Goal: Task Accomplishment & Management: Use online tool/utility

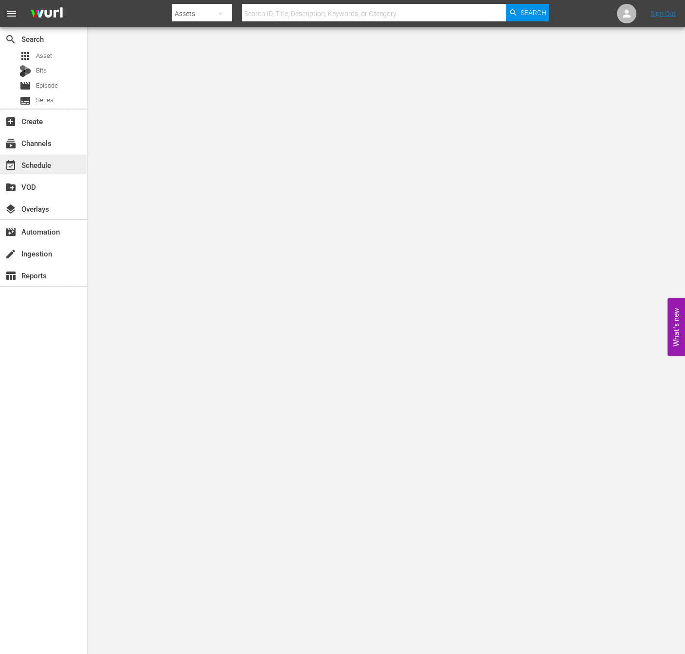
click at [44, 168] on div "event_available Schedule" at bounding box center [27, 163] width 54 height 9
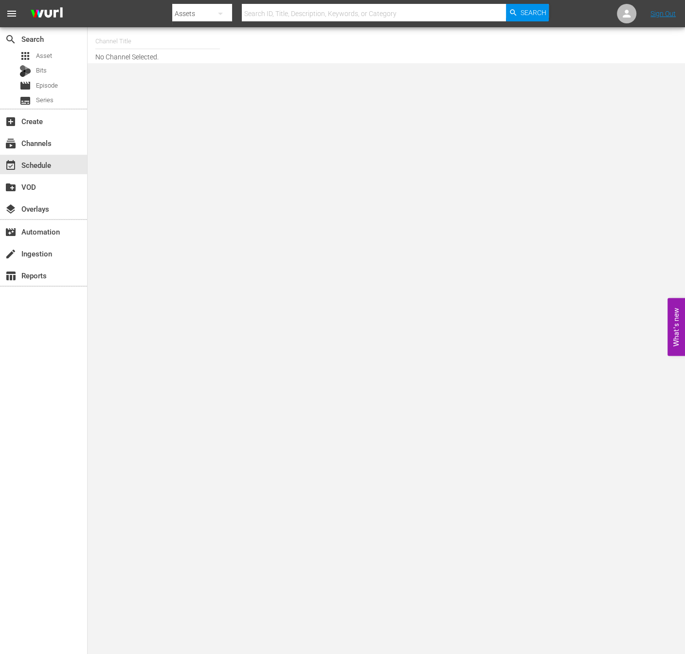
click at [147, 41] on input "text" at bounding box center [157, 41] width 125 height 23
type input "ㅜ"
click at [127, 44] on input "new kpop" at bounding box center [157, 41] width 125 height 23
click at [134, 44] on input "new kpop" at bounding box center [157, 41] width 125 height 23
click at [141, 37] on input "new kpop" at bounding box center [157, 41] width 125 height 23
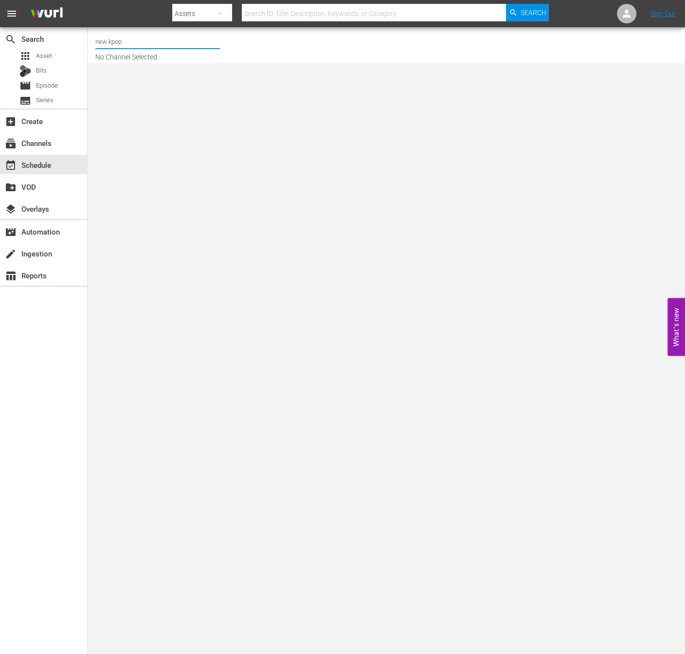
click at [121, 37] on input "new kpop" at bounding box center [157, 41] width 125 height 23
click at [123, 41] on input "new kpo" at bounding box center [157, 41] width 125 height 23
click at [135, 38] on input "new kpop" at bounding box center [157, 41] width 125 height 23
click at [145, 79] on div "NEW KPOP (617 - newidco_newkid_1)" at bounding box center [229, 68] width 252 height 23
type input "NEW KPOP (617 - newidco_newkid_1)"
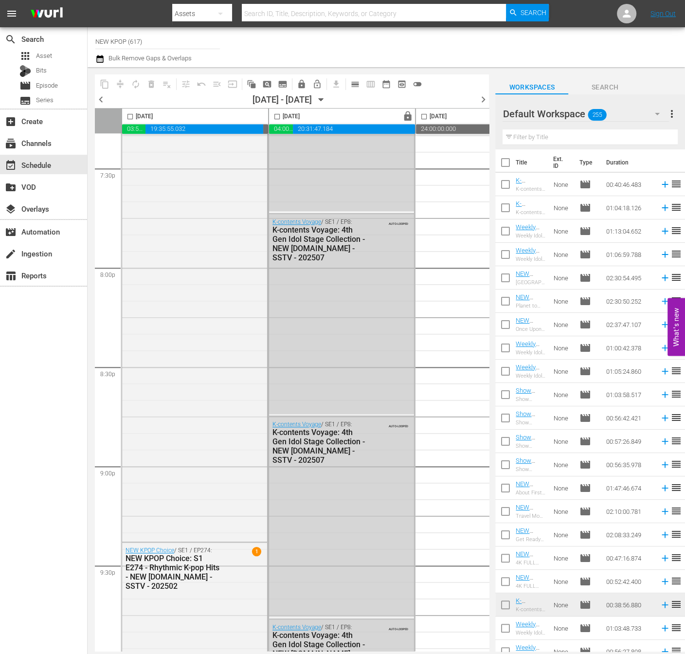
scroll to position [3940, 0]
